Goal: Task Accomplishment & Management: Manage account settings

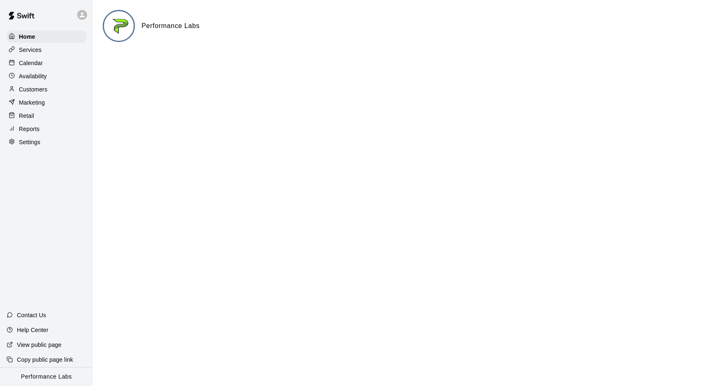
click at [32, 49] on p "Services" at bounding box center [30, 50] width 23 height 8
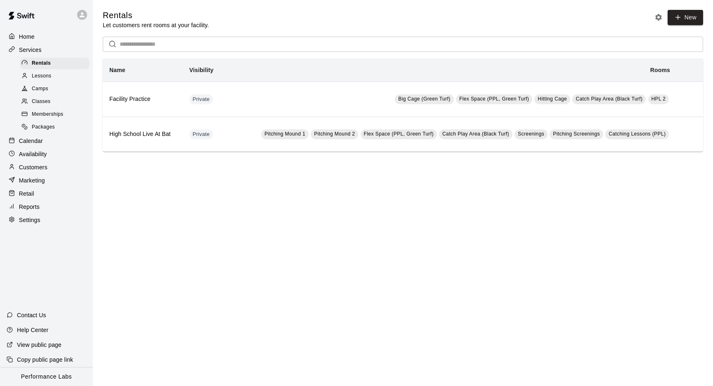
click at [31, 143] on p "Calendar" at bounding box center [31, 141] width 24 height 8
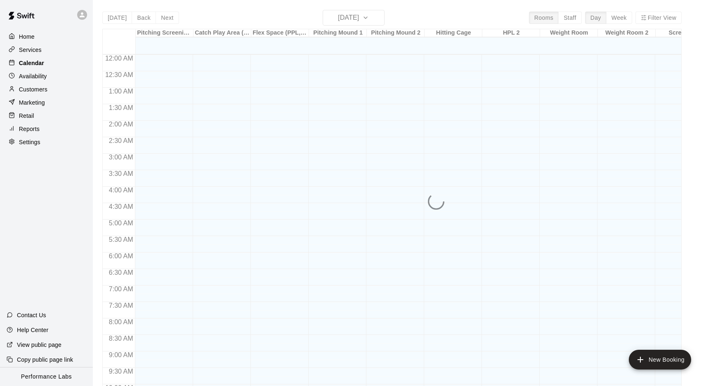
scroll to position [426, 0]
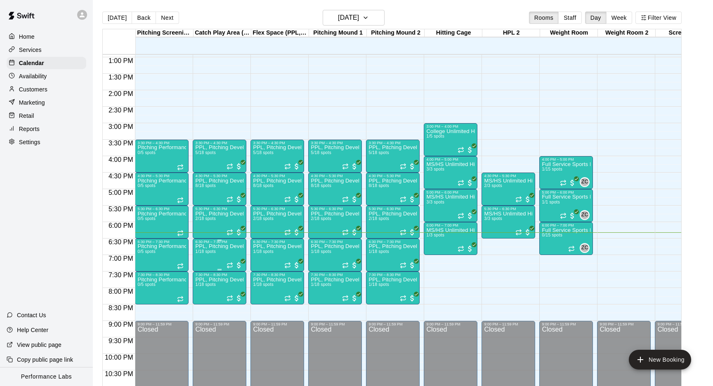
click at [204, 270] on img "edit" at bounding box center [203, 272] width 9 height 9
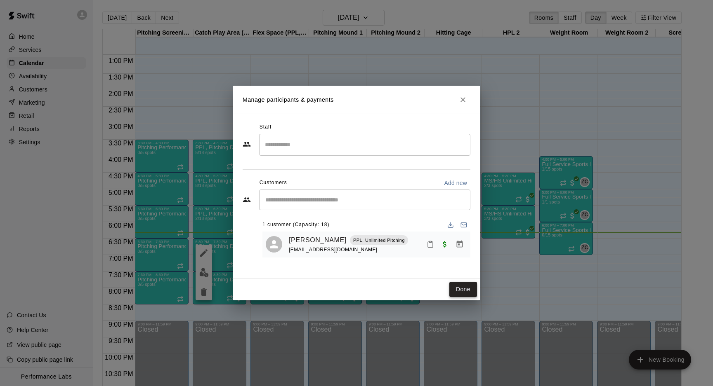
click at [461, 292] on button "Done" at bounding box center [463, 289] width 28 height 15
